Goal: Find specific page/section: Find specific page/section

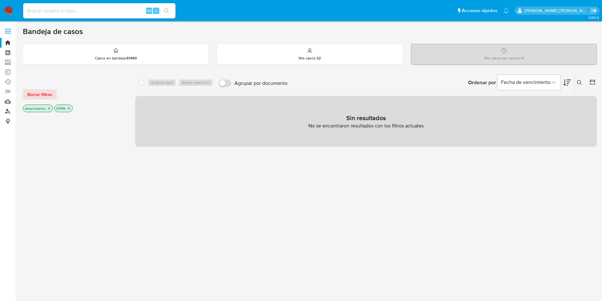
click at [10, 111] on link "Buscador de personas" at bounding box center [38, 111] width 76 height 10
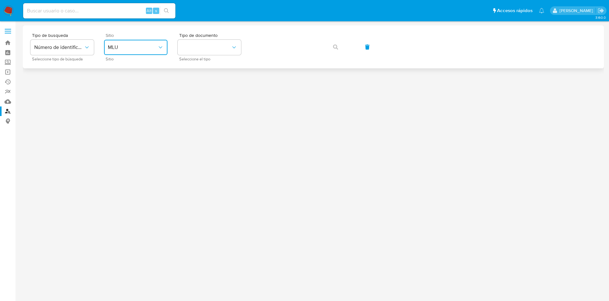
click at [125, 47] on span "MLU" at bounding box center [133, 47] width 50 height 6
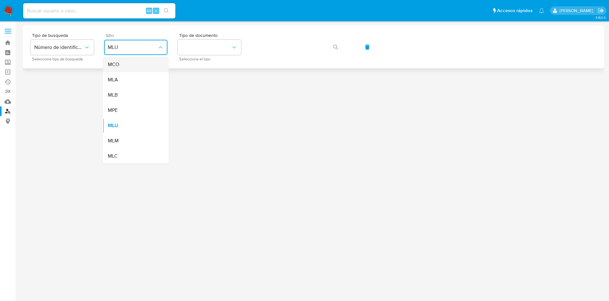
click at [121, 66] on div "MCO" at bounding box center [134, 64] width 52 height 15
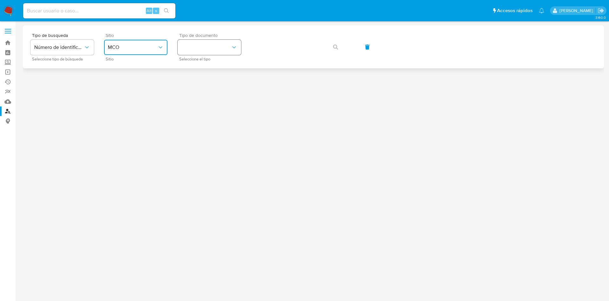
click at [216, 43] on button "identificationType" at bounding box center [209, 47] width 63 height 15
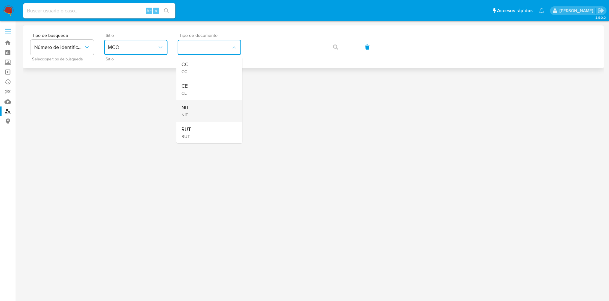
click at [205, 108] on div "NIT NIT" at bounding box center [208, 111] width 52 height 22
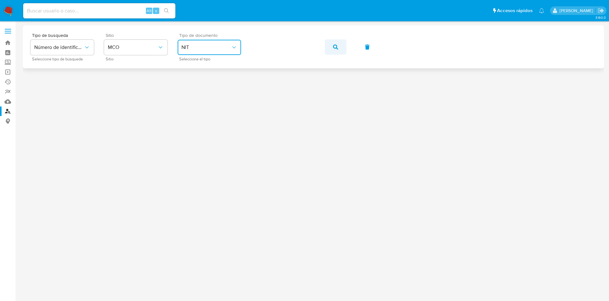
click at [341, 45] on button "button" at bounding box center [336, 46] width 22 height 15
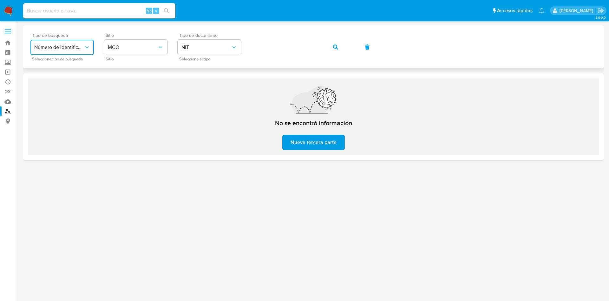
click at [82, 46] on span "Número de identificación" at bounding box center [59, 47] width 50 height 6
click at [69, 71] on span "Número de identificación" at bounding box center [60, 67] width 52 height 13
click at [367, 44] on icon "button" at bounding box center [367, 46] width 4 height 5
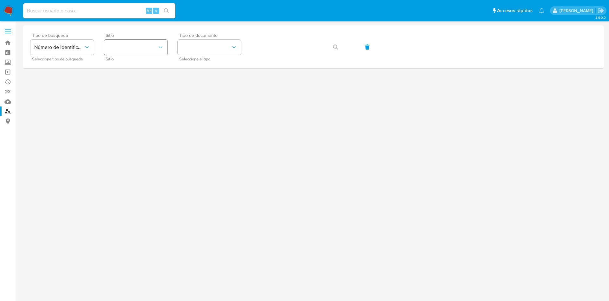
click at [150, 51] on button "site_id" at bounding box center [135, 47] width 63 height 15
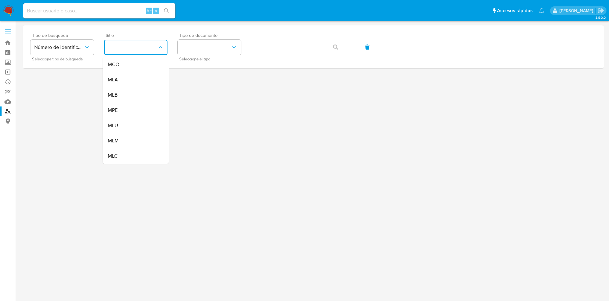
drag, startPoint x: 131, startPoint y: 57, endPoint x: 136, endPoint y: 57, distance: 5.4
click at [131, 57] on div "MCO" at bounding box center [134, 64] width 52 height 15
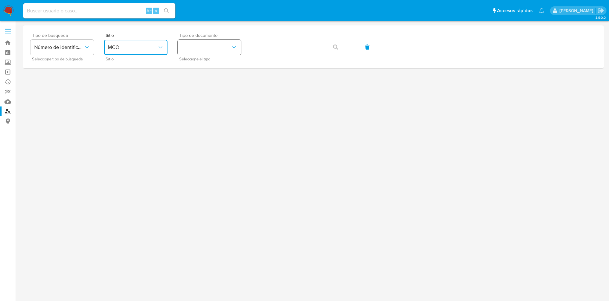
click at [203, 42] on button "identificationType" at bounding box center [209, 47] width 63 height 15
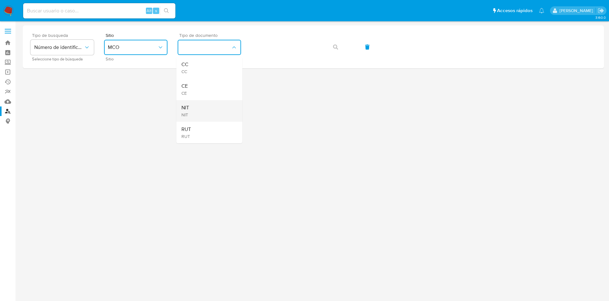
click at [187, 121] on div "NIT NIT" at bounding box center [208, 111] width 52 height 22
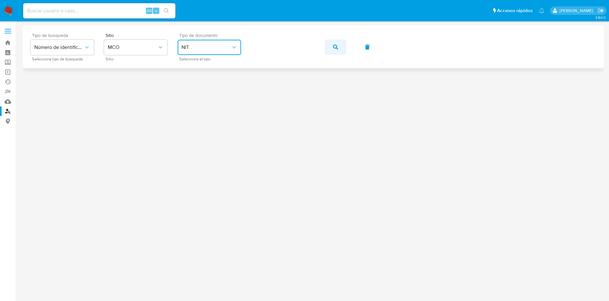
click at [336, 45] on icon "button" at bounding box center [335, 46] width 5 height 5
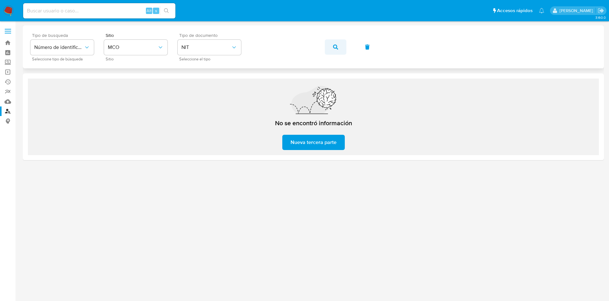
click at [340, 46] on button "button" at bounding box center [336, 46] width 22 height 15
click at [203, 53] on button "NIT" at bounding box center [209, 47] width 63 height 15
click at [343, 42] on button "button" at bounding box center [336, 46] width 22 height 15
click at [344, 43] on button "button" at bounding box center [336, 46] width 22 height 15
click at [338, 39] on div "Tipo de busqueda Número de identificación Seleccione tipo de búsqueda Sitio MCO…" at bounding box center [313, 47] width 566 height 28
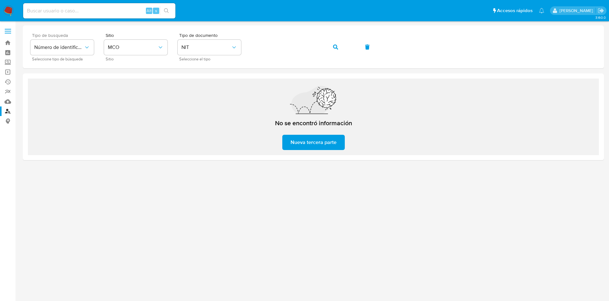
click at [336, 45] on icon "button" at bounding box center [335, 46] width 5 height 5
click at [68, 44] on span "Número de identificación" at bounding box center [59, 47] width 50 height 6
click at [154, 49] on span "MCO" at bounding box center [133, 47] width 50 height 6
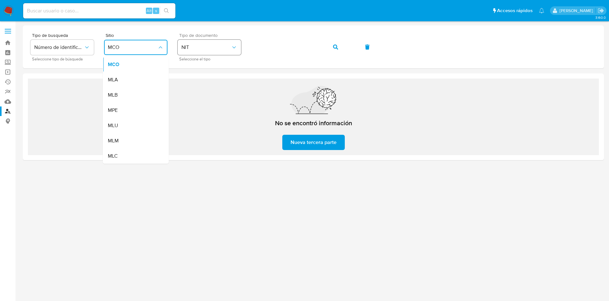
click at [241, 49] on button "NIT" at bounding box center [209, 47] width 63 height 15
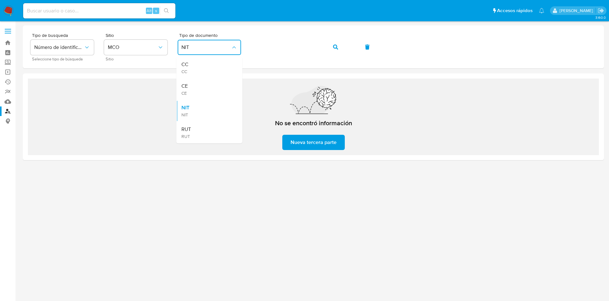
click at [472, 89] on div "No se encontró información Nueva tercera parte" at bounding box center [313, 116] width 571 height 76
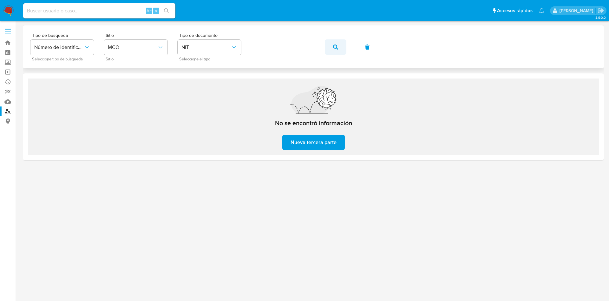
click at [339, 48] on button "button" at bounding box center [336, 46] width 22 height 15
click at [333, 49] on button "button" at bounding box center [336, 46] width 22 height 15
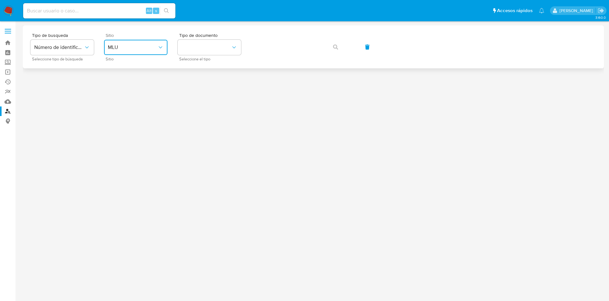
click at [159, 49] on icon "site_id" at bounding box center [160, 47] width 6 height 6
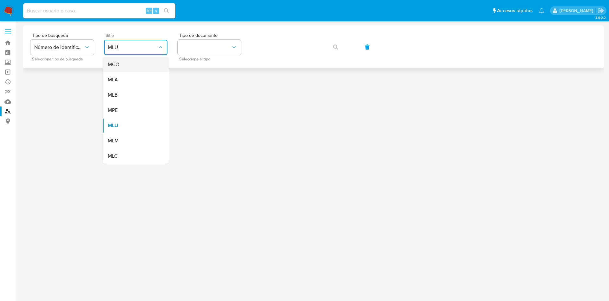
click at [134, 67] on div "MCO" at bounding box center [134, 64] width 52 height 15
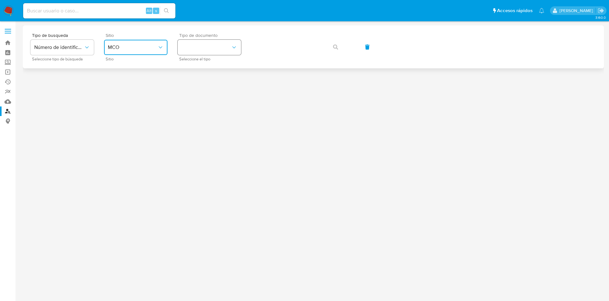
drag, startPoint x: 200, startPoint y: 47, endPoint x: 204, endPoint y: 50, distance: 5.9
click at [200, 47] on button "identificationType" at bounding box center [209, 47] width 63 height 15
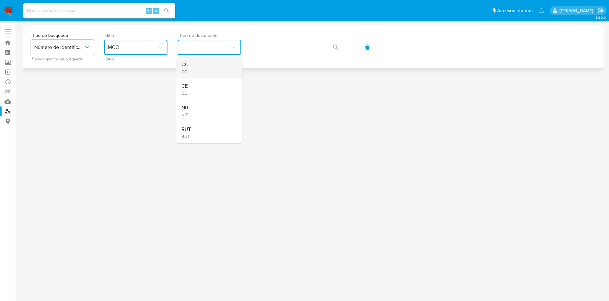
click at [206, 69] on div "CC CC" at bounding box center [208, 68] width 52 height 22
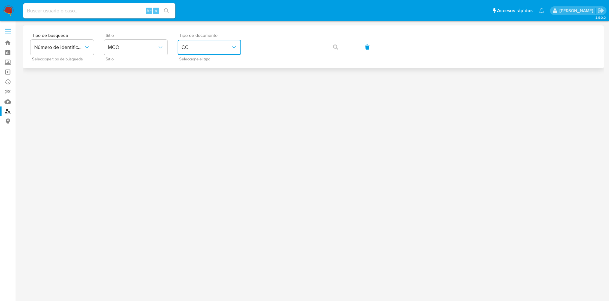
click at [214, 43] on button "CC" at bounding box center [209, 47] width 63 height 15
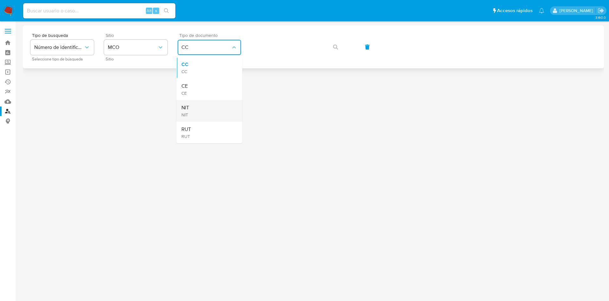
click at [199, 107] on div "NIT NIT" at bounding box center [208, 111] width 52 height 22
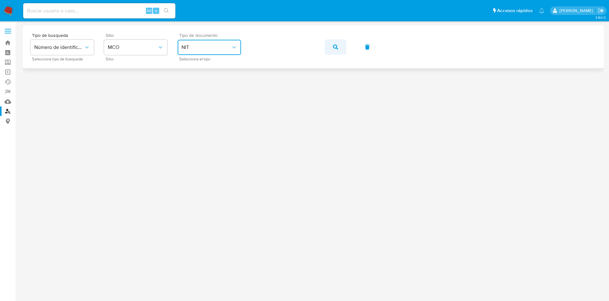
click at [331, 47] on button "button" at bounding box center [336, 46] width 22 height 15
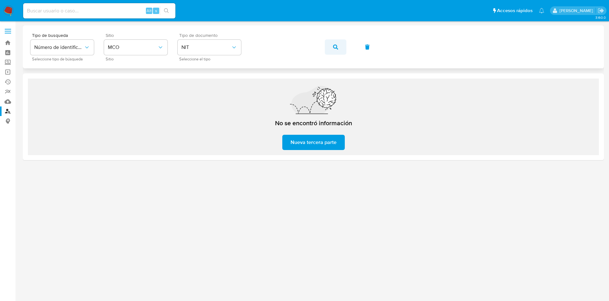
click at [333, 50] on button "button" at bounding box center [336, 46] width 22 height 15
click at [250, 46] on div "Tipo de busqueda Número de identificación Seleccione tipo de búsqueda Sitio MCO…" at bounding box center [313, 47] width 566 height 28
